Goal: Find specific page/section: Find specific page/section

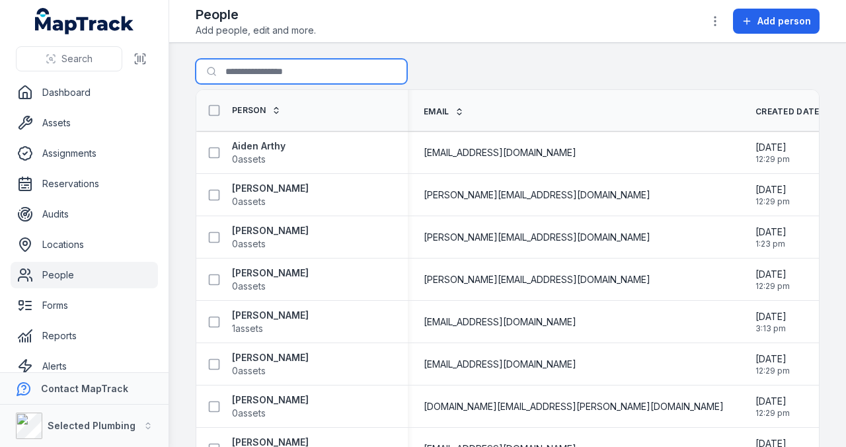
click at [283, 74] on input "Search for people" at bounding box center [302, 71] width 212 height 25
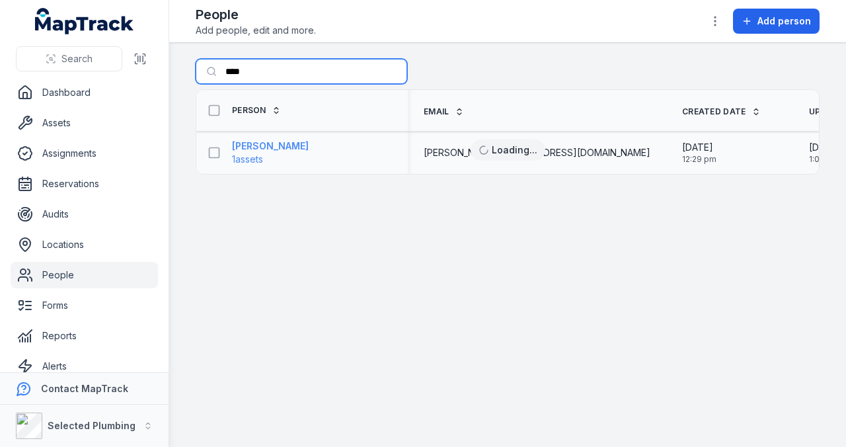
type input "****"
click at [274, 140] on strong "Wade Smith" at bounding box center [270, 145] width 77 height 13
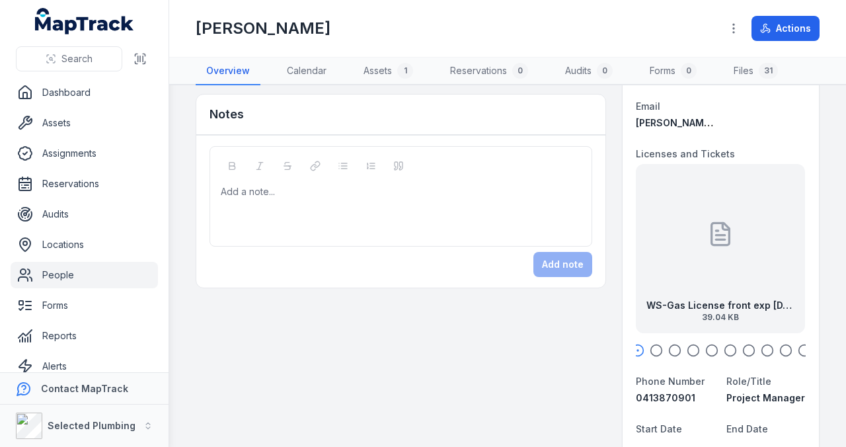
scroll to position [132, 0]
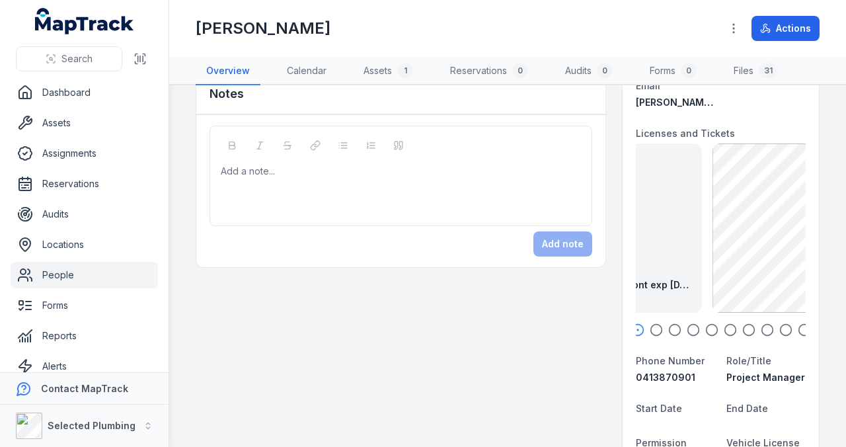
drag, startPoint x: 703, startPoint y: 258, endPoint x: 573, endPoint y: 255, distance: 130.9
drag, startPoint x: 729, startPoint y: 255, endPoint x: 666, endPoint y: 256, distance: 62.8
click at [707, 256] on div at bounding box center [720, 213] width 26 height 119
drag, startPoint x: 723, startPoint y: 255, endPoint x: 649, endPoint y: 255, distance: 74.0
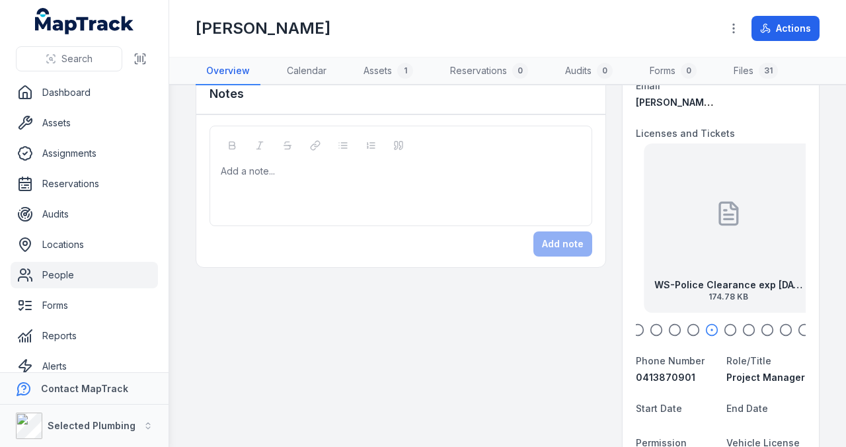
click at [651, 255] on div "WS-Police Clearance exp 3.02.27 174.78 KB" at bounding box center [728, 227] width 169 height 169
drag, startPoint x: 734, startPoint y: 257, endPoint x: 686, endPoint y: 261, distance: 47.8
click at [713, 260] on div at bounding box center [726, 213] width 26 height 119
drag, startPoint x: 755, startPoint y: 260, endPoint x: 674, endPoint y: 264, distance: 81.4
click at [680, 264] on div "WS-Construction Card front 28.65 KB" at bounding box center [721, 227] width 169 height 169
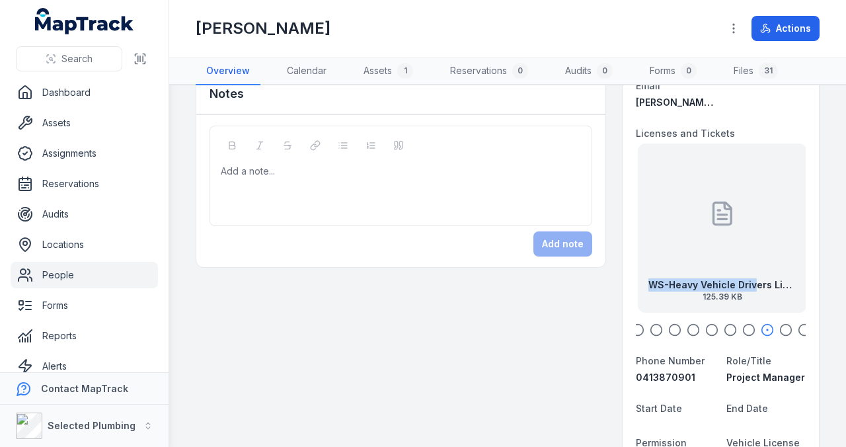
drag, startPoint x: 746, startPoint y: 264, endPoint x: 669, endPoint y: 264, distance: 77.4
click at [677, 264] on div "WS-Heavy Vehicle Drivers Liense front exp 17.09.28 125.39 KB" at bounding box center [722, 227] width 169 height 169
drag, startPoint x: 693, startPoint y: 258, endPoint x: 744, endPoint y: 258, distance: 51.6
click at [733, 258] on div "WS-Heavy Vehicle Drivers License back exp 17.09.28 126.96 KB" at bounding box center [733, 227] width 169 height 169
click at [741, 251] on div "WS-Heavy Vehicle Drivers Liense front exp 17.09.28 125.39 KB" at bounding box center [719, 227] width 169 height 169
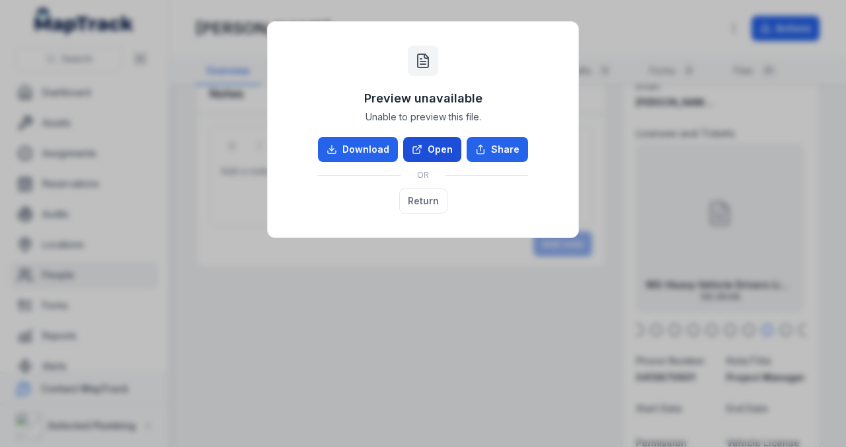
click at [421, 148] on icon at bounding box center [417, 149] width 11 height 11
click at [417, 197] on button "Return" at bounding box center [423, 200] width 48 height 25
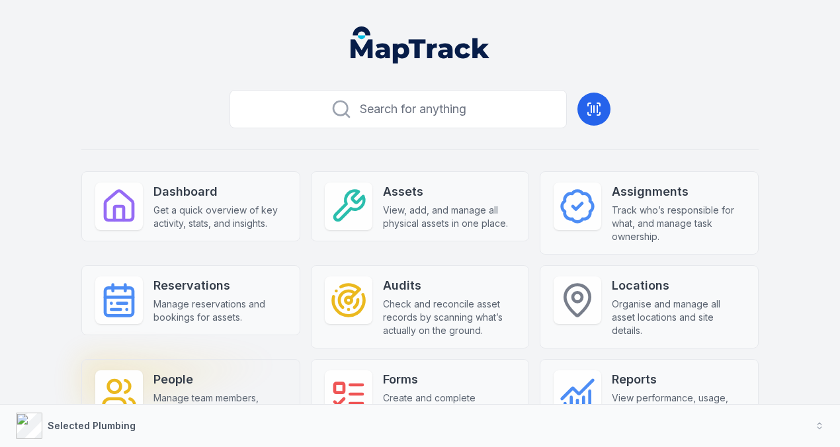
click at [153, 370] on strong "People" at bounding box center [219, 379] width 133 height 19
